Goal: Task Accomplishment & Management: Manage account settings

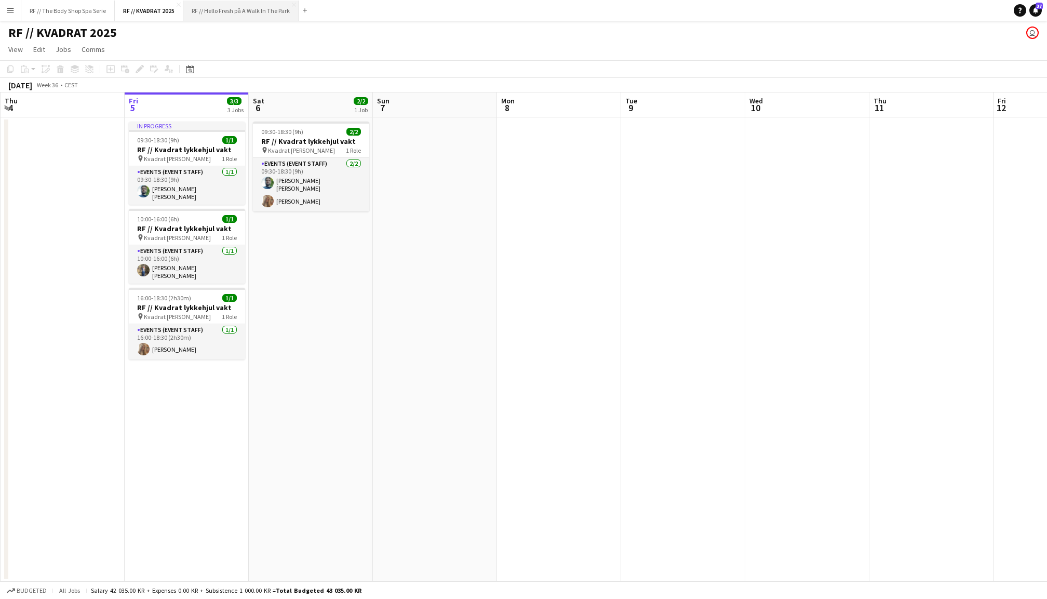
click at [215, 7] on button "RF // Hello Fresh på A Walk In The Park Close" at bounding box center [240, 11] width 115 height 20
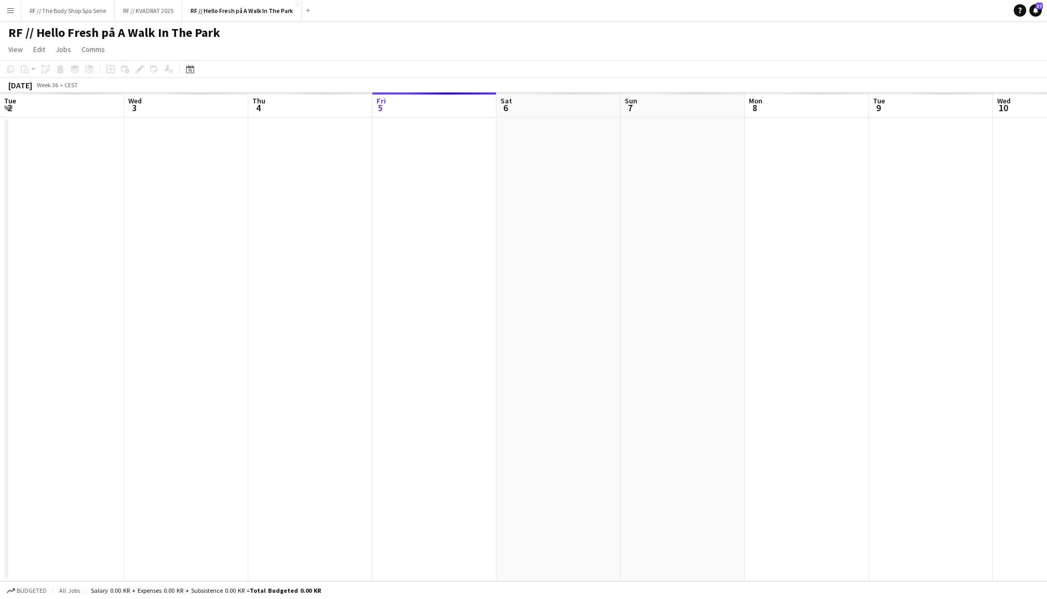
scroll to position [0, 248]
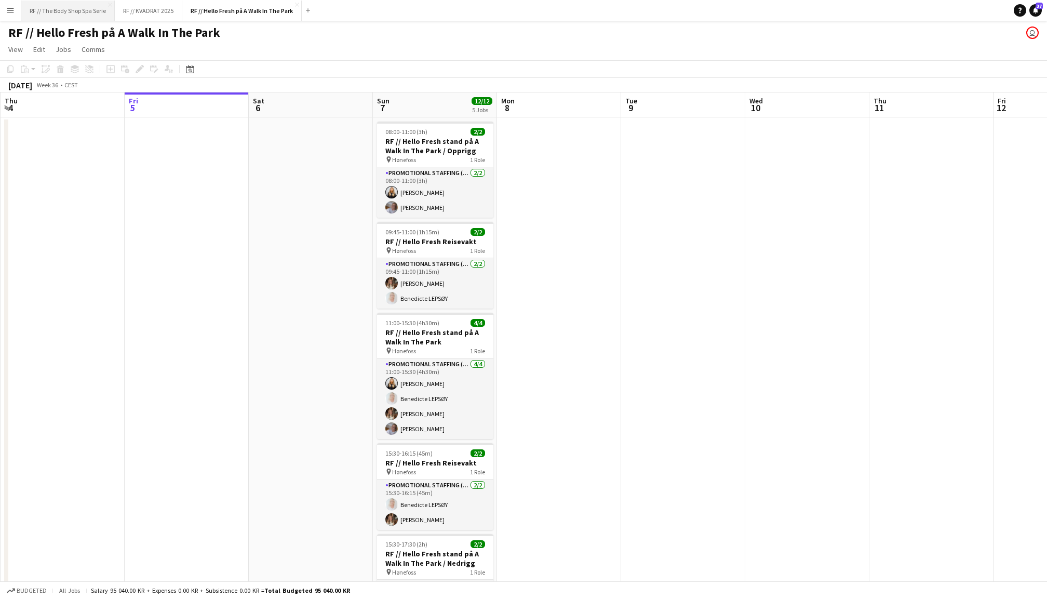
click at [84, 10] on button "RF // The Body Shop Spa Serie Close" at bounding box center [67, 11] width 93 height 20
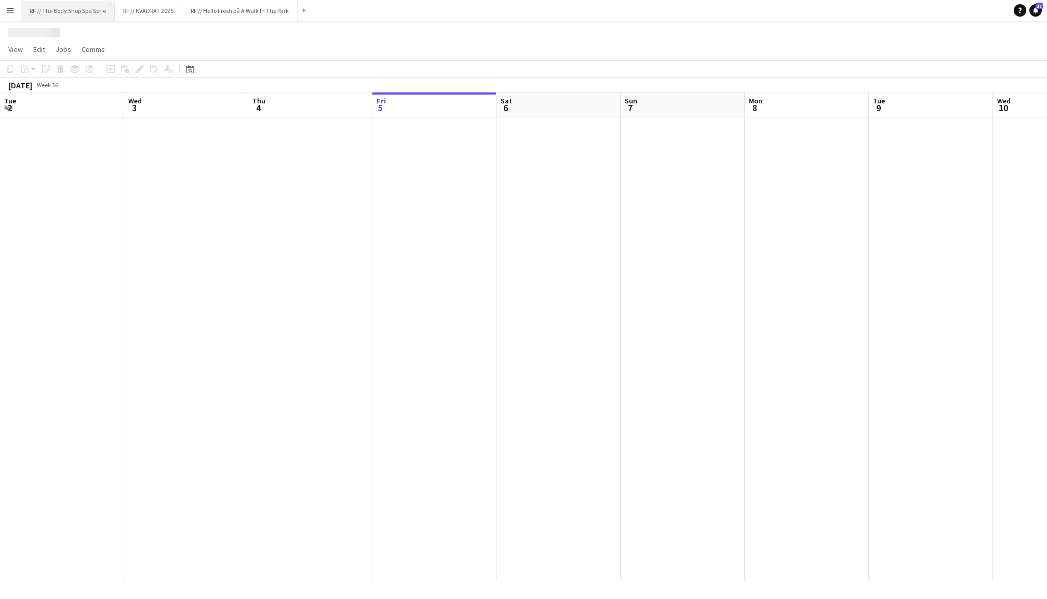
scroll to position [0, 248]
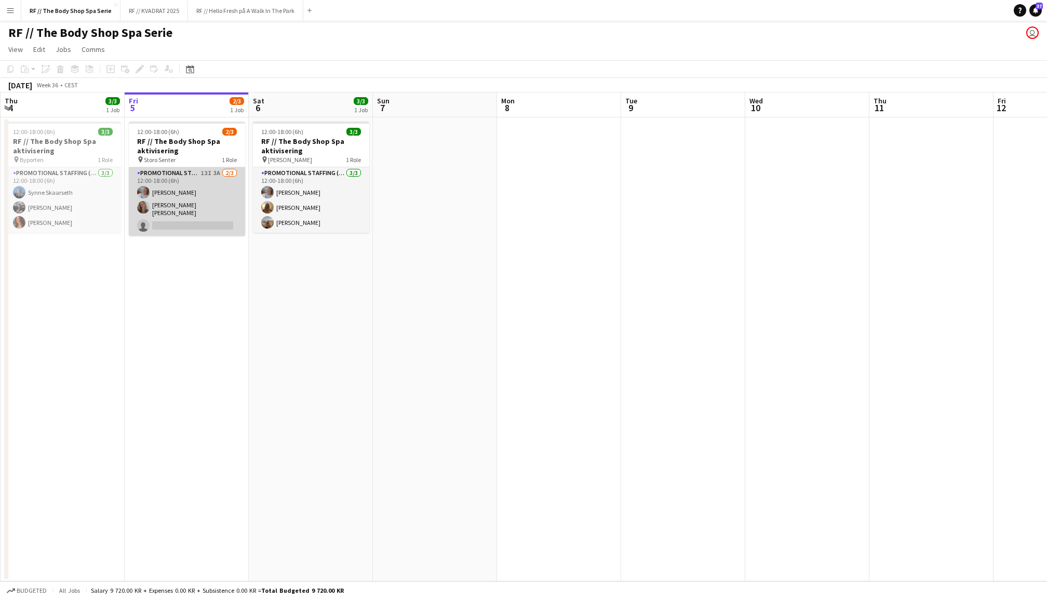
click at [202, 181] on app-card-role "Promotional Staffing (Promotional Staff) 13I 3A [DATE] 12:00-18:00 (6h) [PERSON…" at bounding box center [187, 201] width 116 height 69
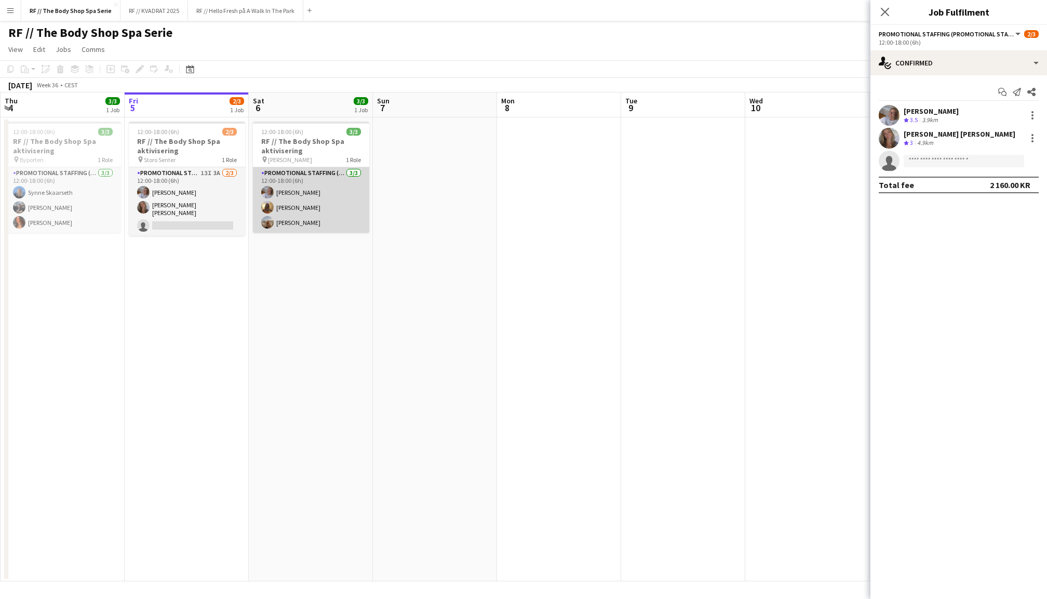
click at [323, 198] on app-card-role "Promotional Staffing (Promotional Staff) [DATE] 12:00-18:00 (6h) [PERSON_NAME] …" at bounding box center [311, 199] width 116 height 65
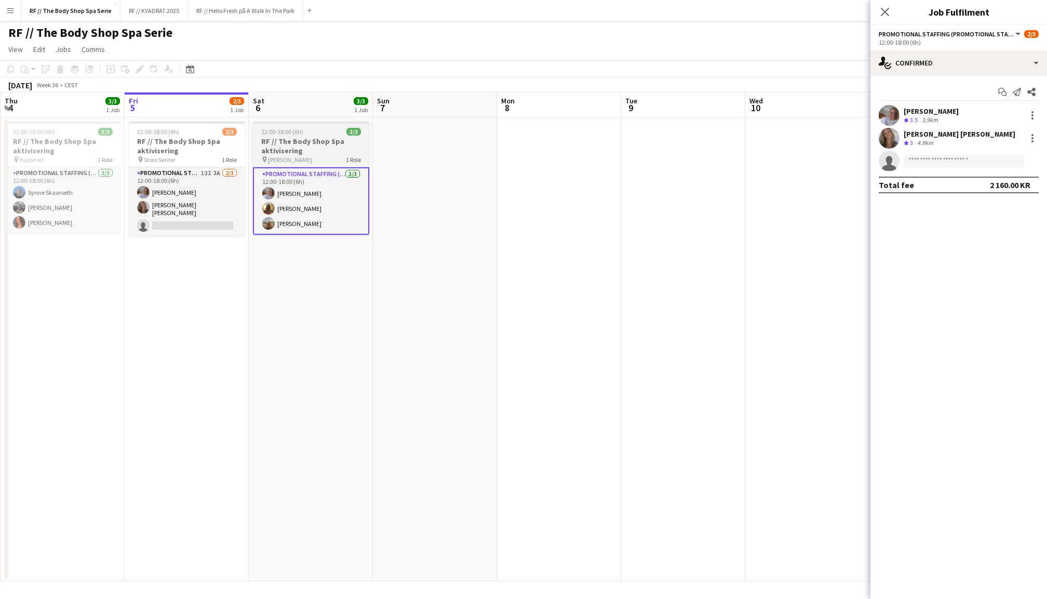
click at [327, 141] on h3 "RF // The Body Shop Spa aktivisering" at bounding box center [311, 146] width 116 height 19
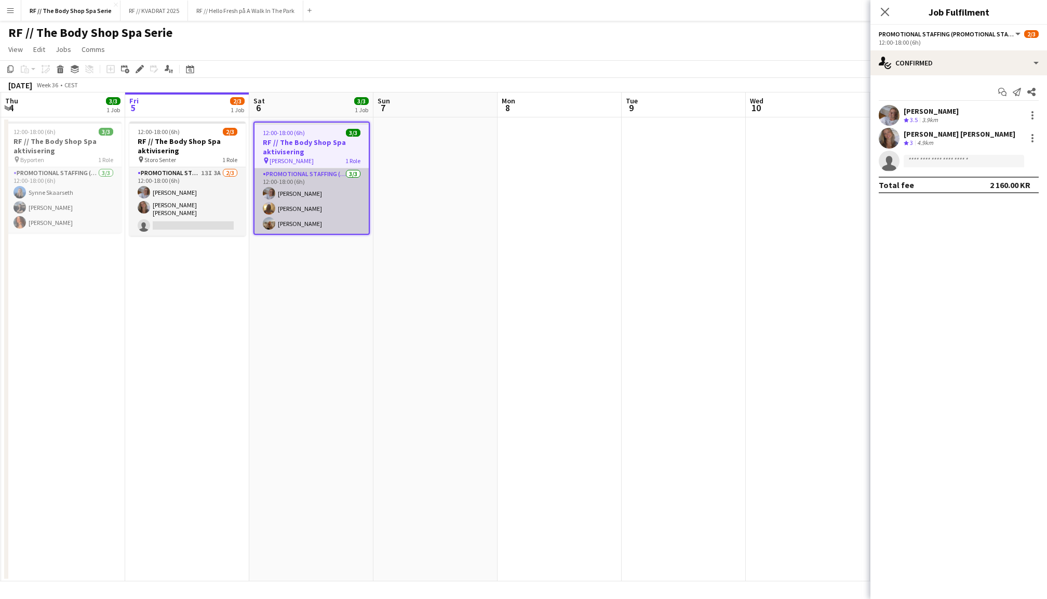
click at [320, 186] on app-card-role "Promotional Staffing (Promotional Staff) [DATE] 12:00-18:00 (6h) [PERSON_NAME] …" at bounding box center [312, 200] width 114 height 65
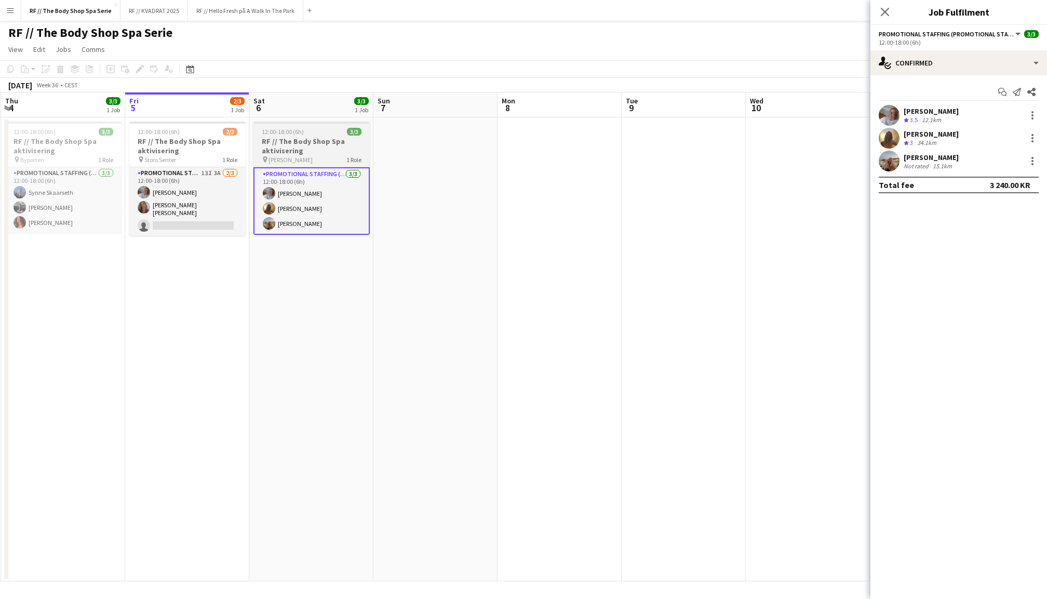
click at [320, 139] on h3 "RF // The Body Shop Spa aktivisering" at bounding box center [311, 146] width 116 height 19
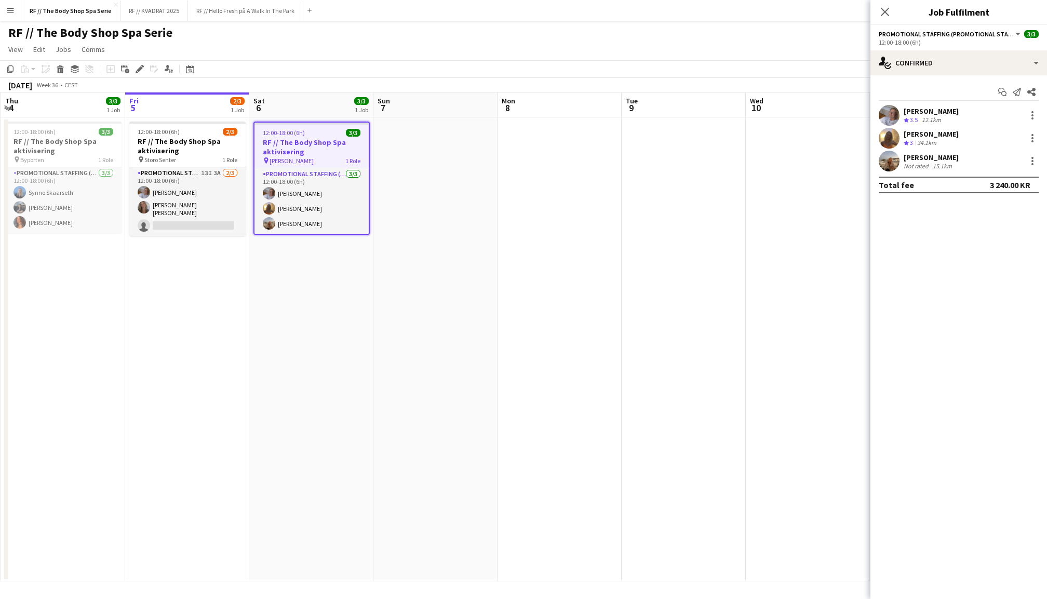
click at [892, 160] on app-user-avatar at bounding box center [889, 161] width 21 height 21
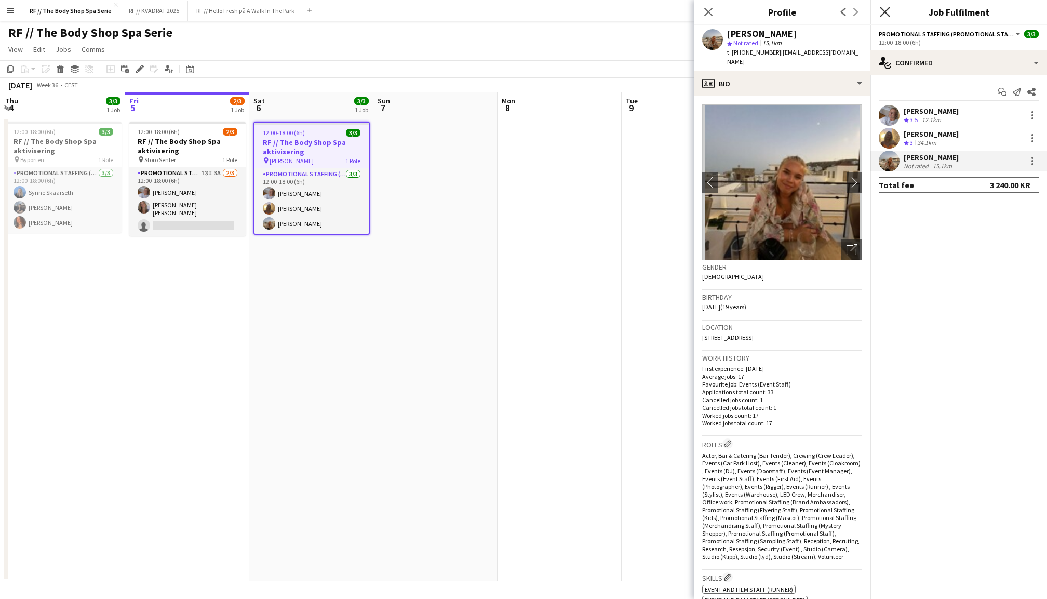
click at [886, 10] on icon at bounding box center [885, 12] width 10 height 10
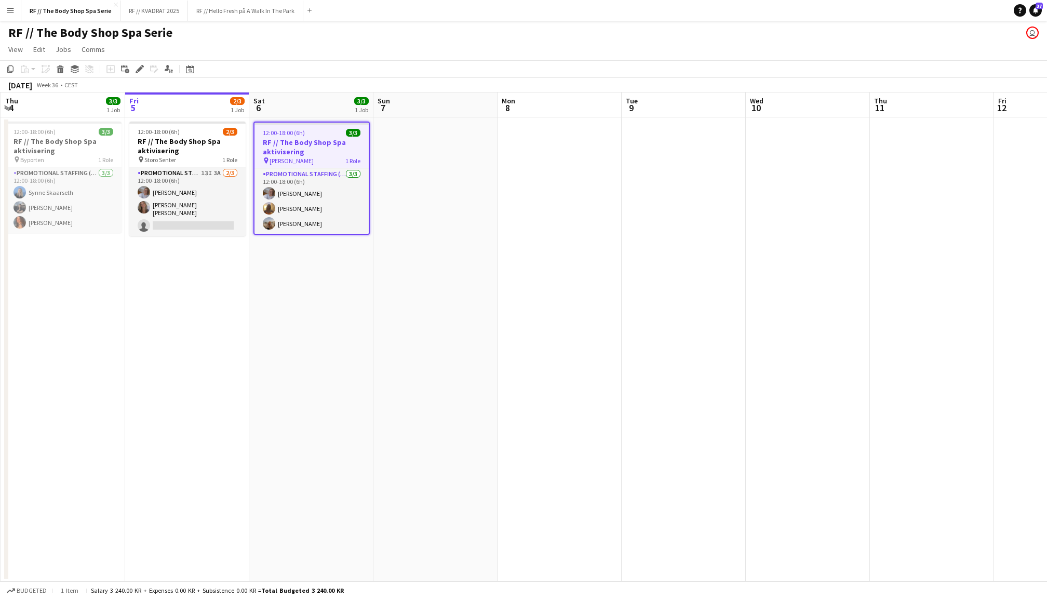
click at [420, 187] on app-date-cell at bounding box center [435, 349] width 124 height 464
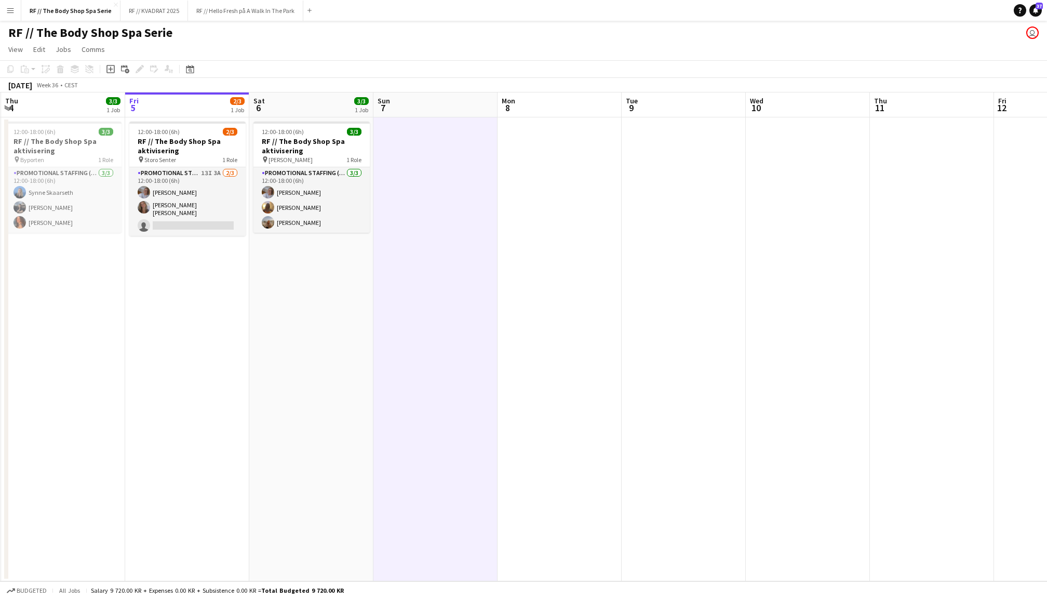
click at [179, 278] on app-date-cell "12:00-18:00 (6h) 2/3 RF // The Body Shop Spa aktivisering pin Storo Senter 1 Ro…" at bounding box center [187, 349] width 124 height 464
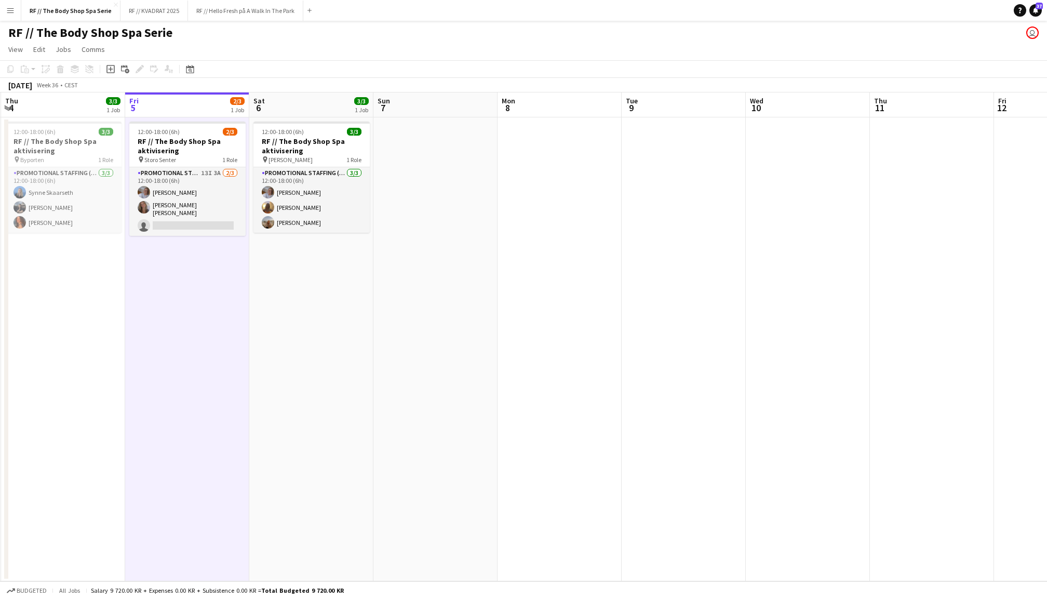
click at [84, 298] on app-date-cell "12:00-18:00 (6h) 3/3 RF // The Body Shop Spa aktivisering pin Byporten 1 Role P…" at bounding box center [63, 349] width 124 height 464
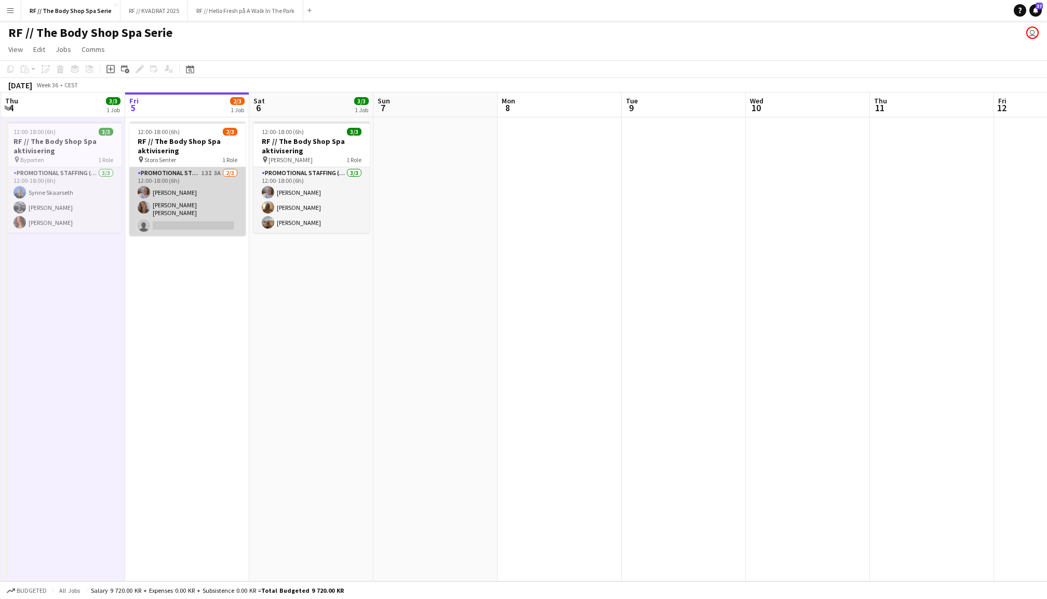
click at [215, 209] on app-card-role "Promotional Staffing (Promotional Staff) 13I 3A [DATE] 12:00-18:00 (6h) [PERSON…" at bounding box center [187, 201] width 116 height 69
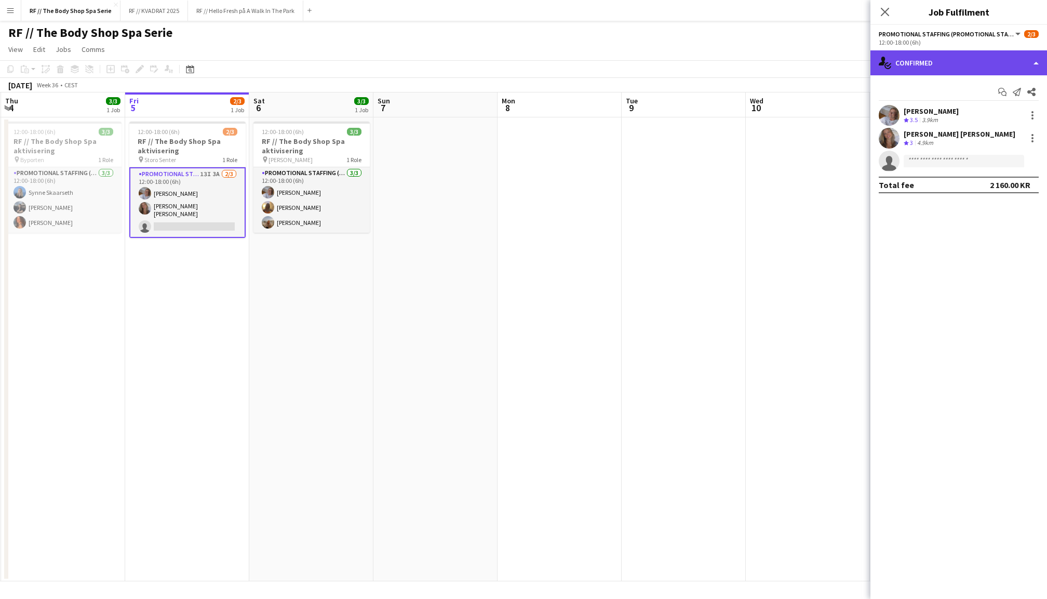
click at [904, 63] on div "single-neutral-actions-check-2 Confirmed" at bounding box center [959, 62] width 177 height 25
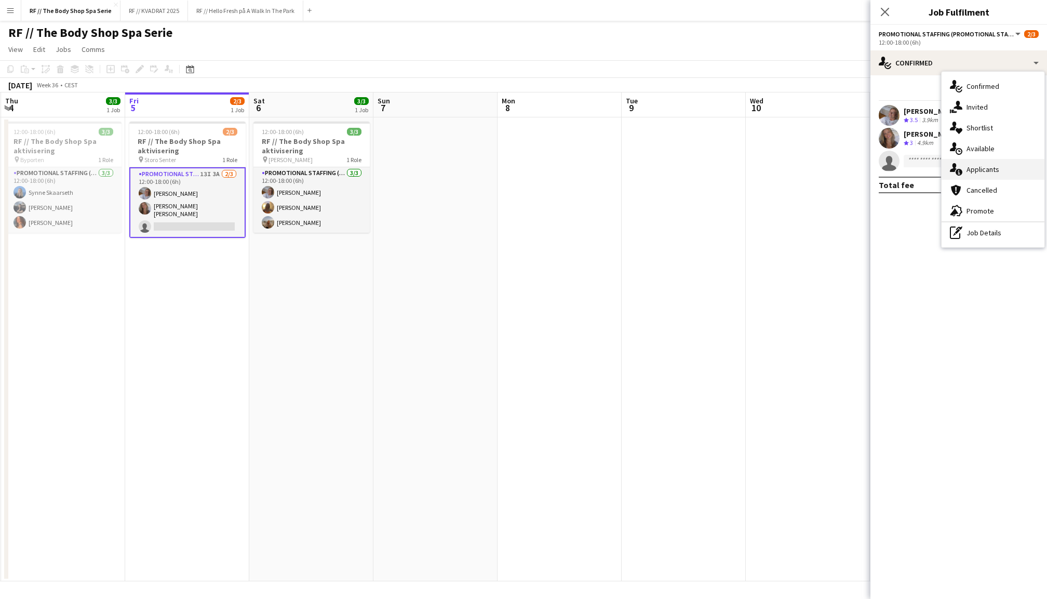
click at [987, 168] on span "Applicants" at bounding box center [983, 169] width 33 height 9
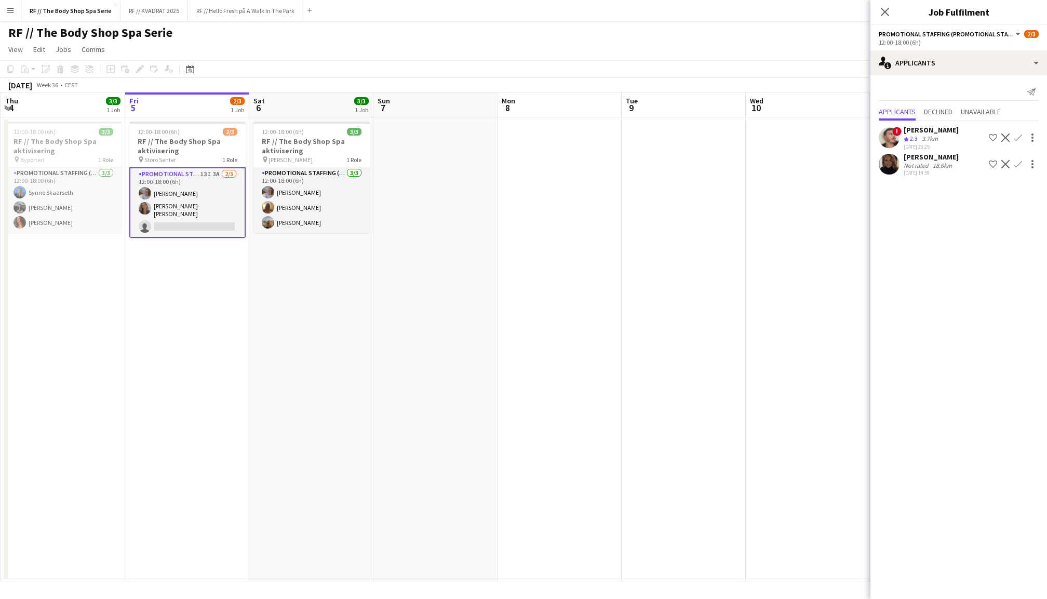
click at [890, 159] on app-user-avatar at bounding box center [889, 164] width 21 height 21
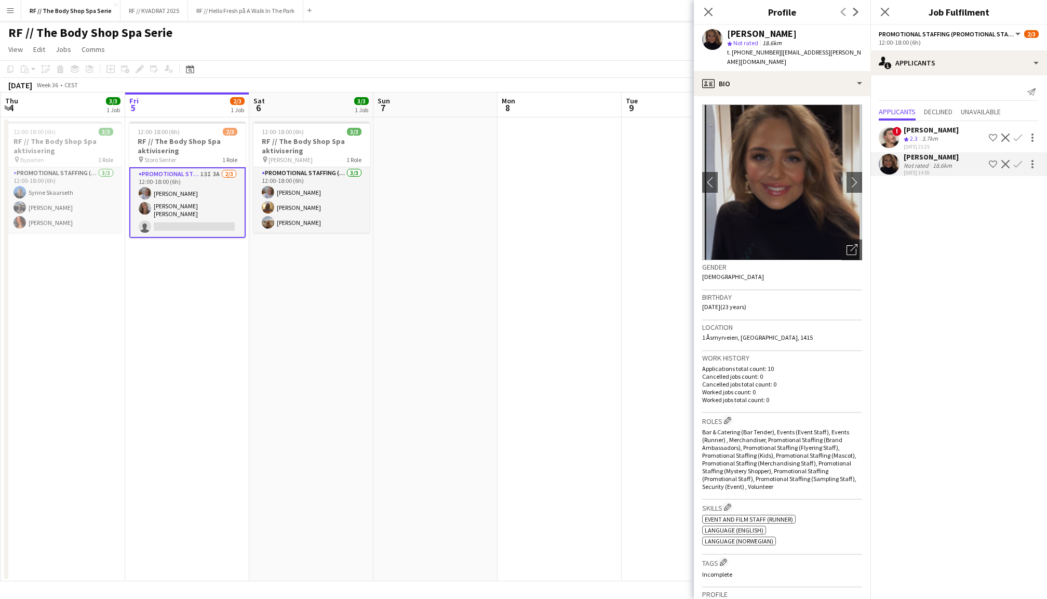
click at [1019, 167] on button "Confirm" at bounding box center [1018, 164] width 12 height 12
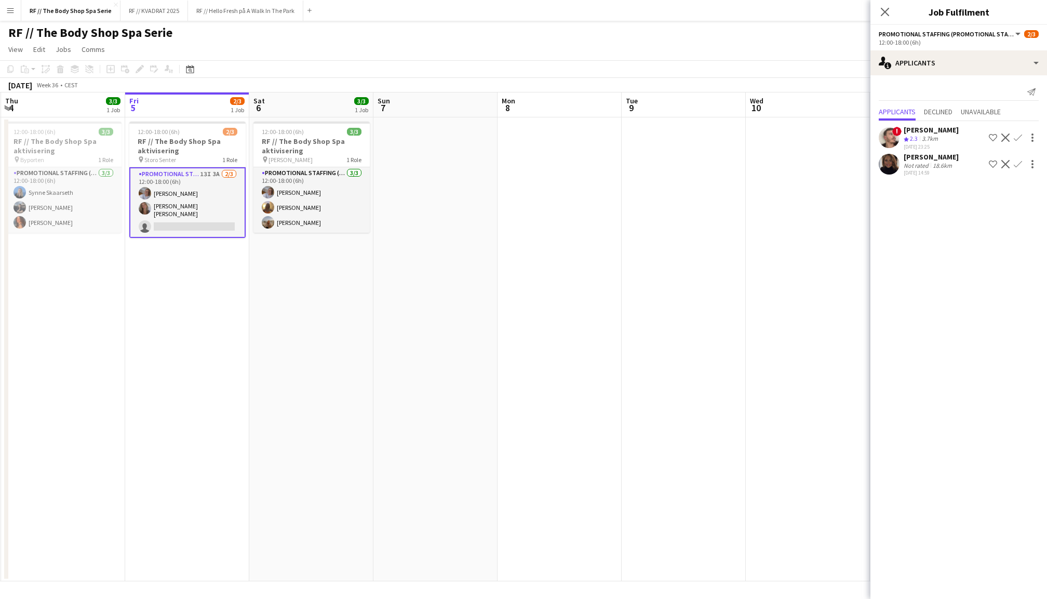
click at [1017, 163] on app-icon "Confirm" at bounding box center [1018, 164] width 8 height 8
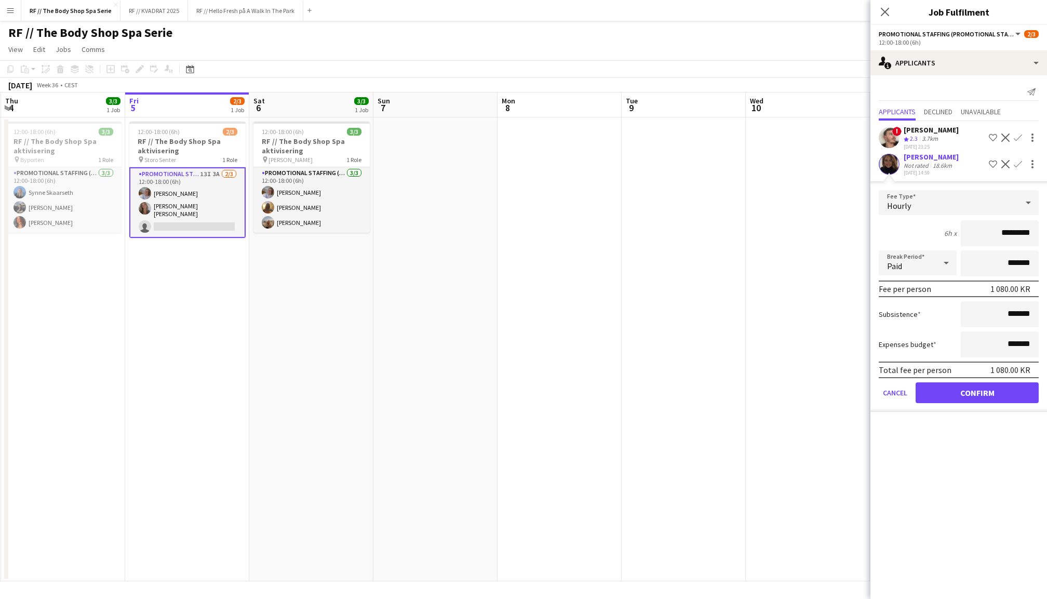
click at [981, 395] on button "Confirm" at bounding box center [977, 392] width 123 height 21
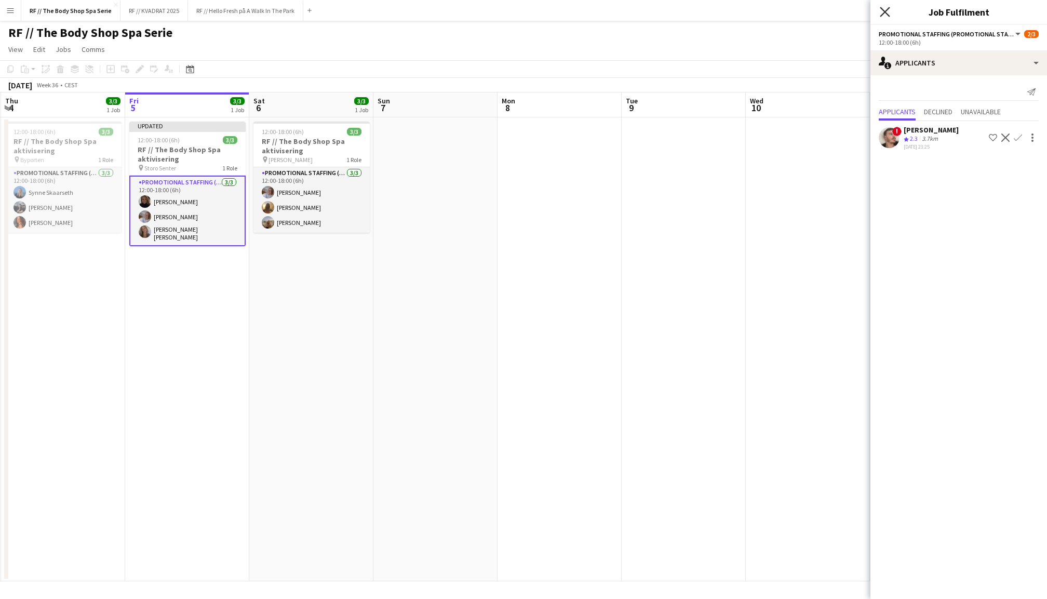
click at [886, 11] on icon "Close pop-in" at bounding box center [885, 12] width 10 height 10
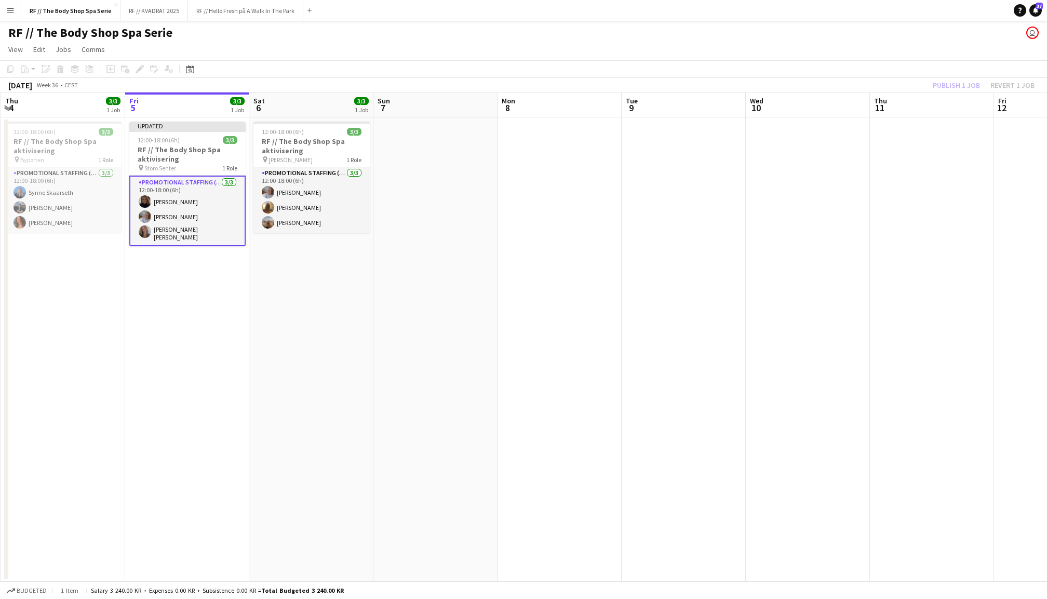
click at [954, 83] on div "Publish 1 job Revert 1 job" at bounding box center [983, 85] width 127 height 14
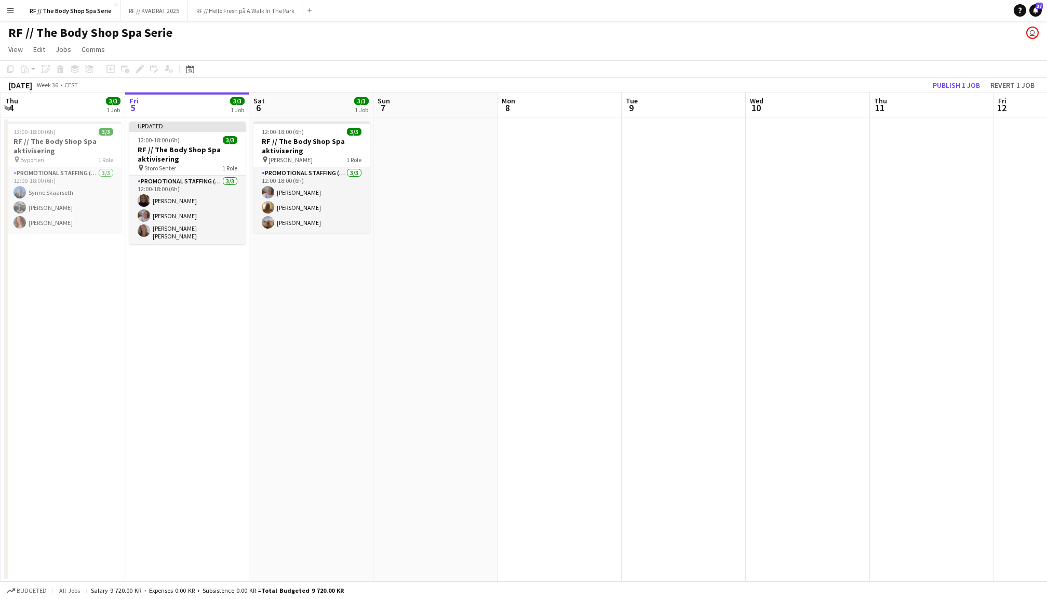
click at [954, 83] on button "Publish 1 job" at bounding box center [957, 85] width 56 height 14
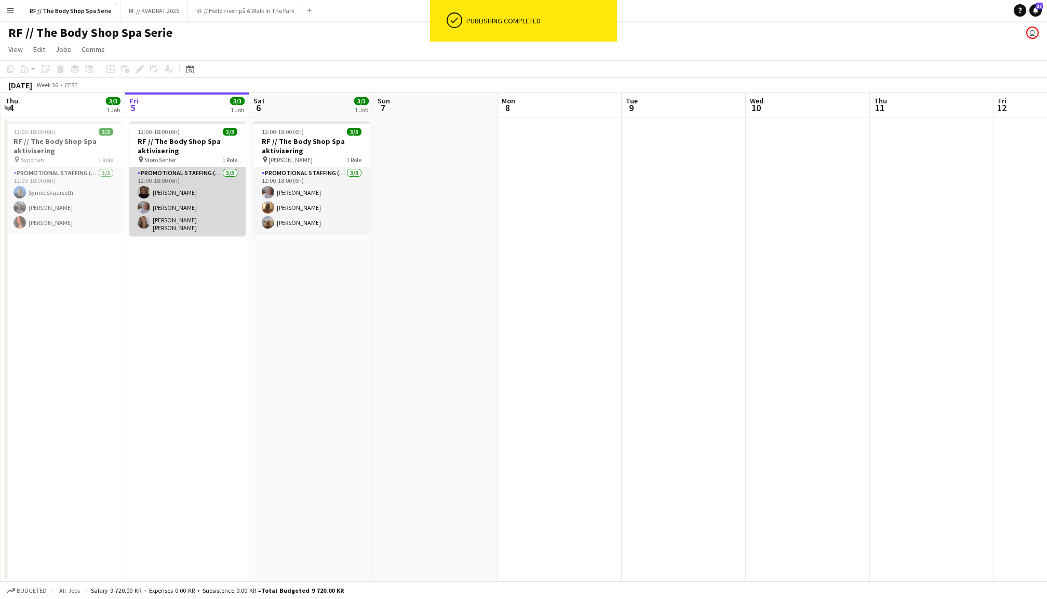
click at [197, 210] on app-card-role "Promotional Staffing (Promotional Staff) [DATE] 12:00-18:00 (6h) [PERSON_NAME] …" at bounding box center [187, 201] width 116 height 69
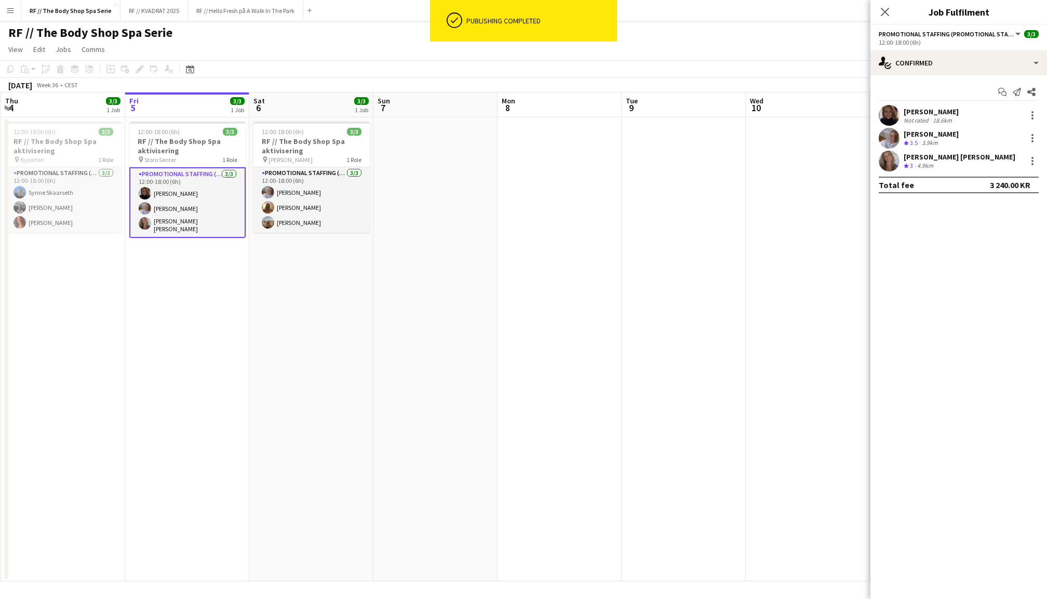
click at [890, 109] on app-user-avatar at bounding box center [889, 115] width 21 height 21
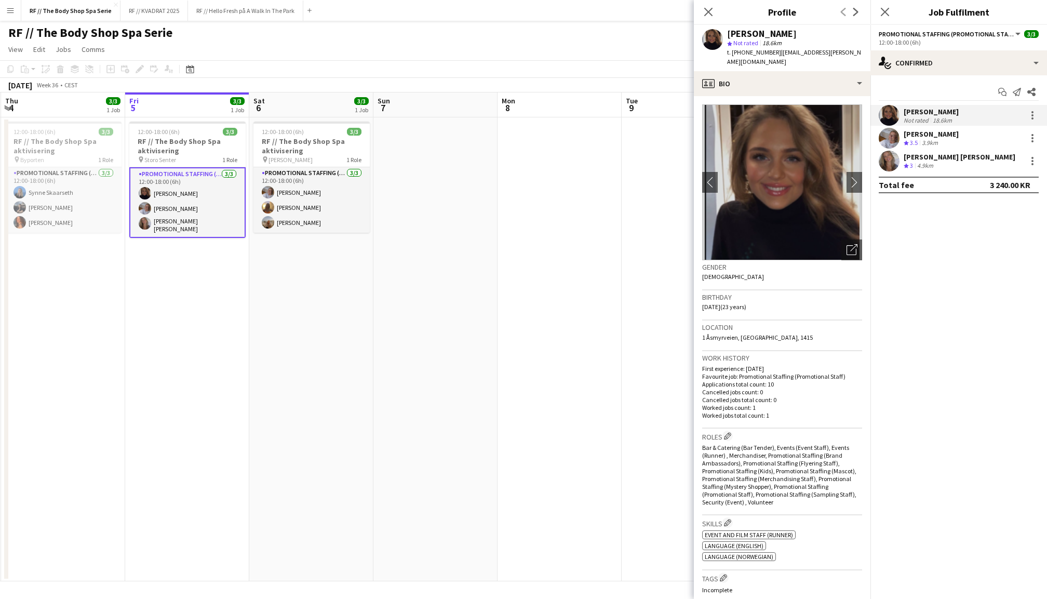
drag, startPoint x: 852, startPoint y: 52, endPoint x: 770, endPoint y: 48, distance: 82.2
click at [770, 48] on div "[PERSON_NAME] star Not rated 18.6km t. [PHONE_NUMBER] | [EMAIL_ADDRESS][PERSON_…" at bounding box center [782, 48] width 177 height 46
copy span "[EMAIL_ADDRESS][PERSON_NAME][DOMAIN_NAME]"
